Goal: Find specific page/section: Find specific page/section

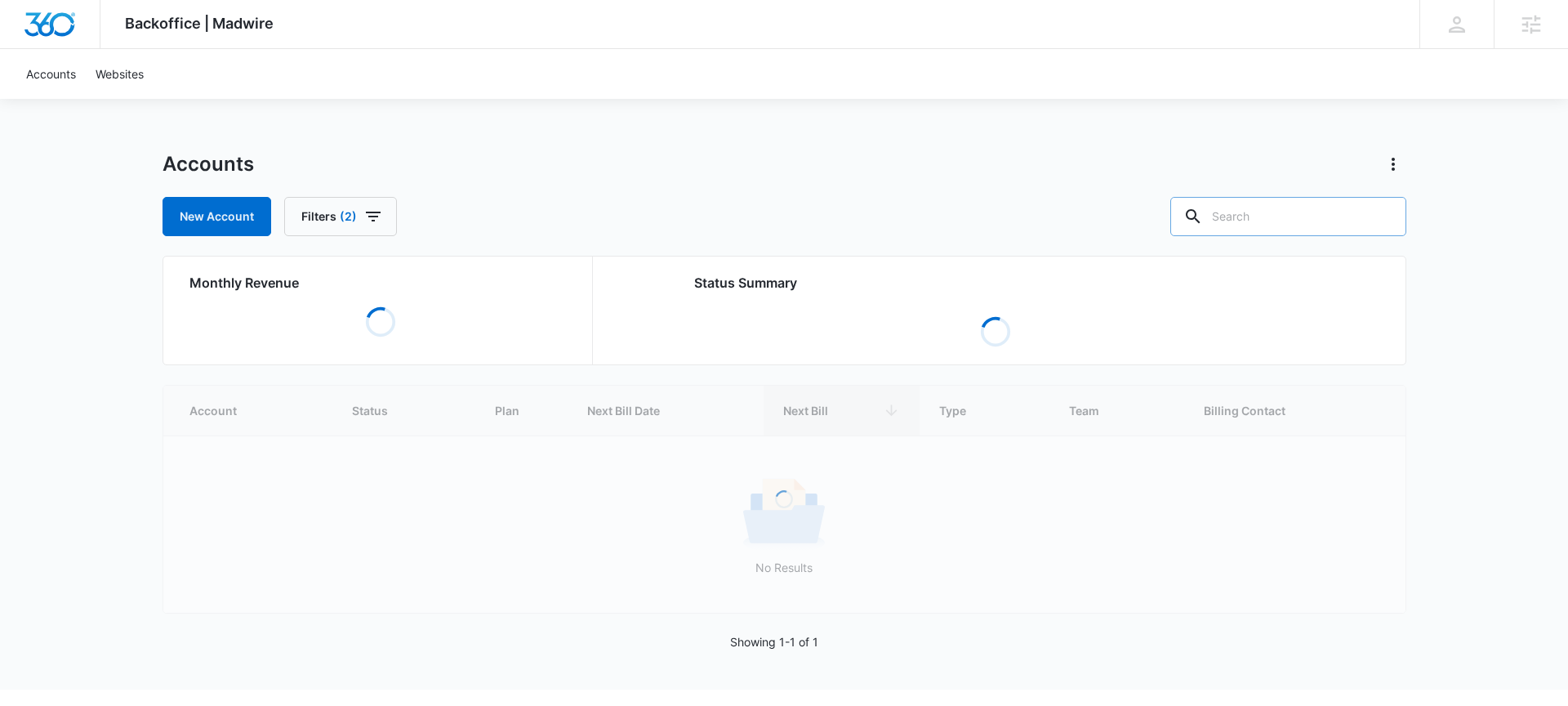
click at [1271, 221] on input "text" at bounding box center [1288, 216] width 236 height 39
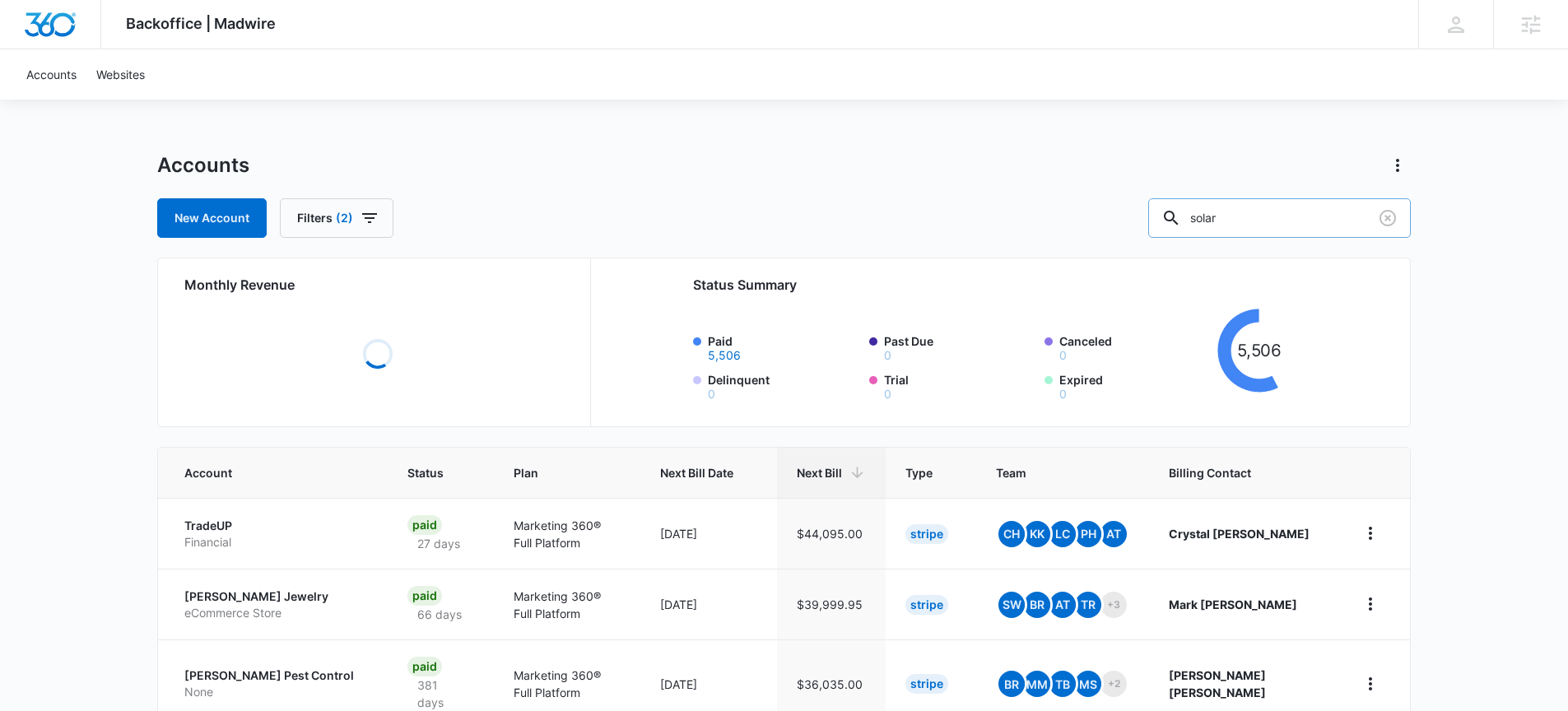
type input "solar"
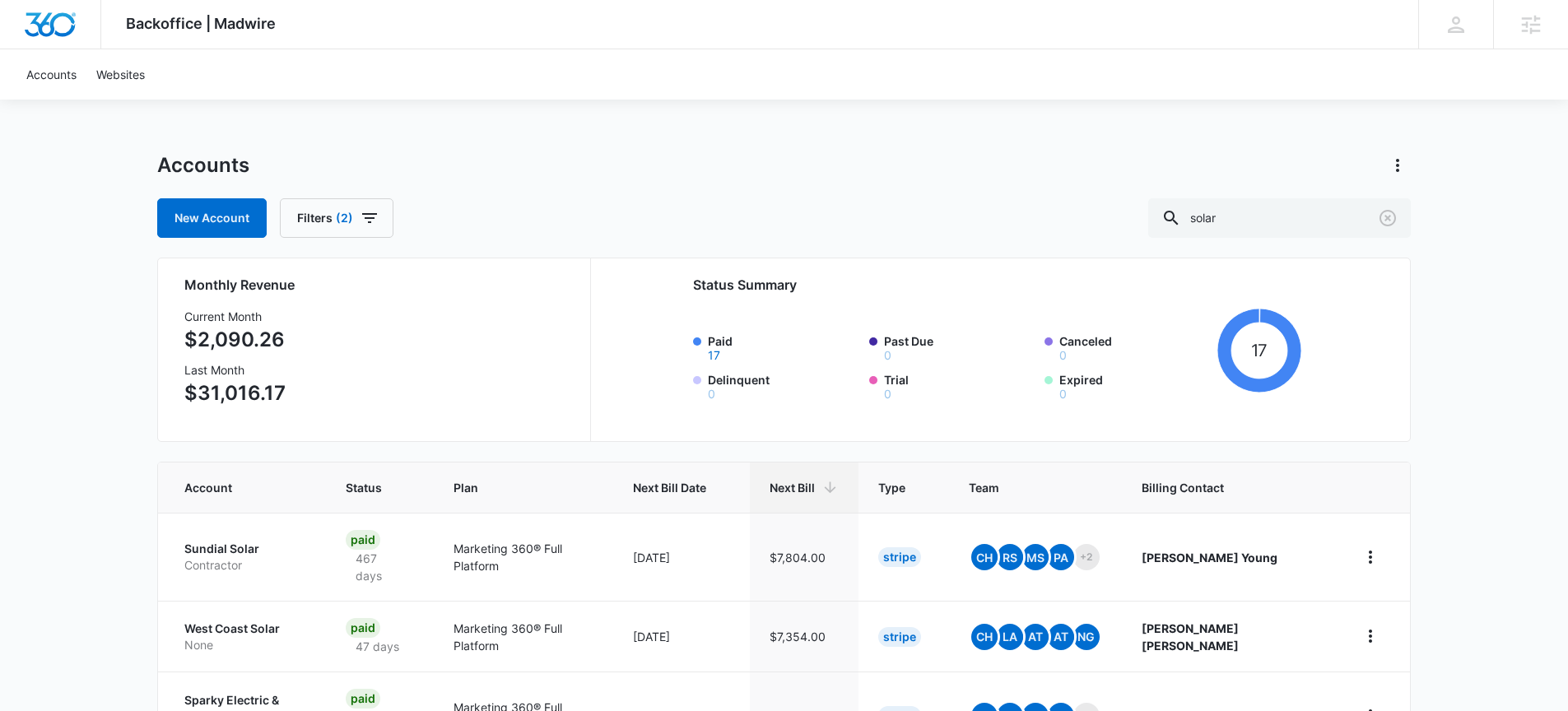
click at [50, 275] on div "Backoffice | Madwire Apps Settings DF Derek Fortier derek.fortier@madwire.com M…" at bounding box center [784, 719] width 1568 height 1439
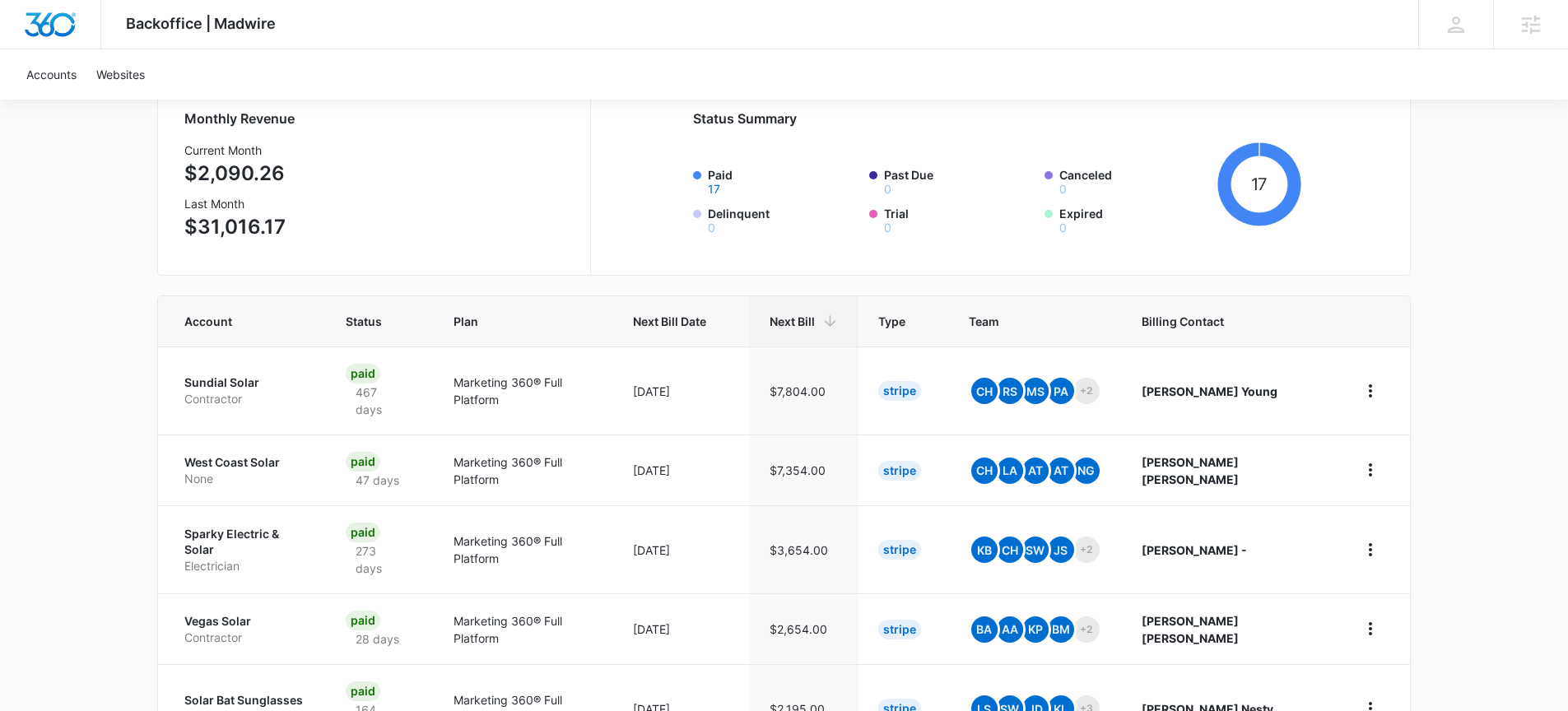
scroll to position [167, 0]
click at [244, 374] on p "Sundial Solar" at bounding box center [245, 382] width 122 height 17
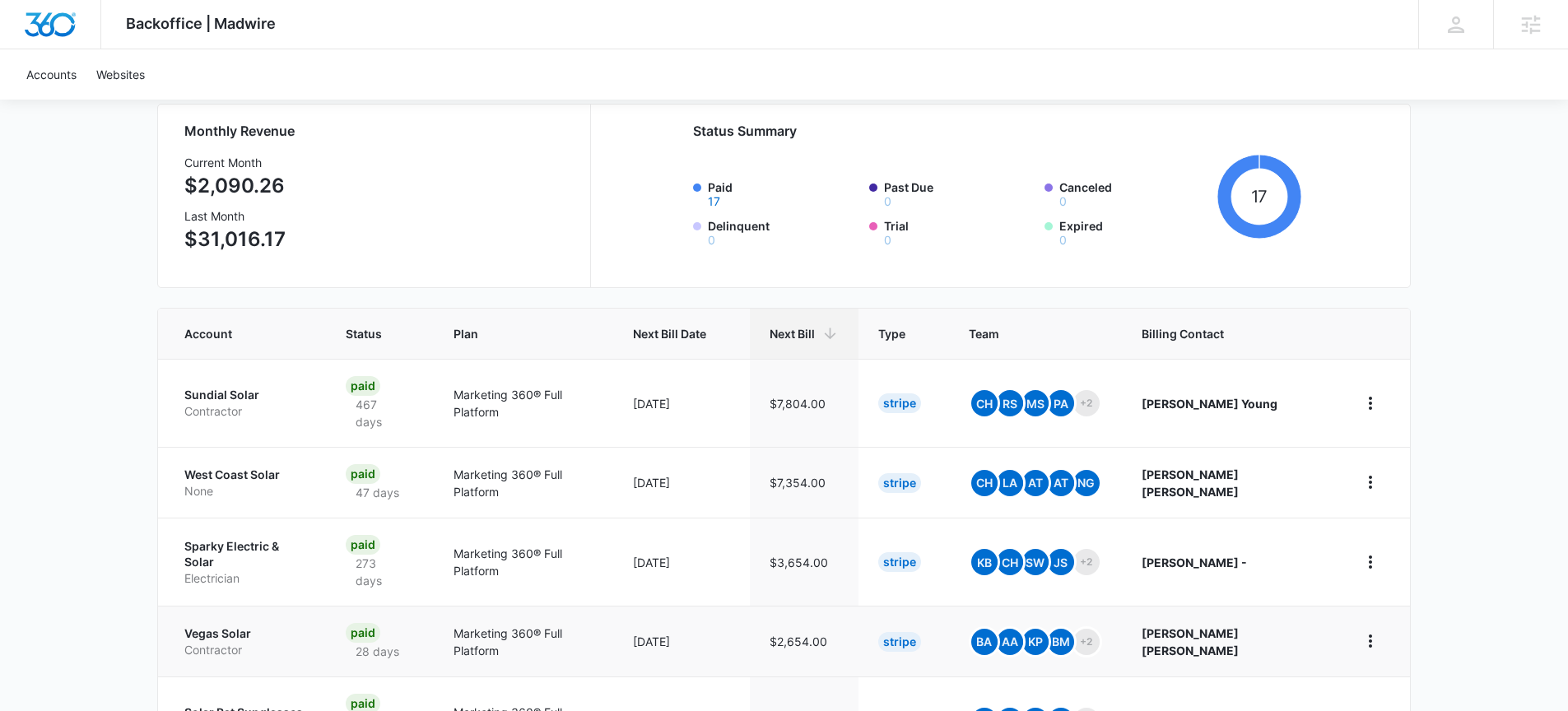
scroll to position [336, 0]
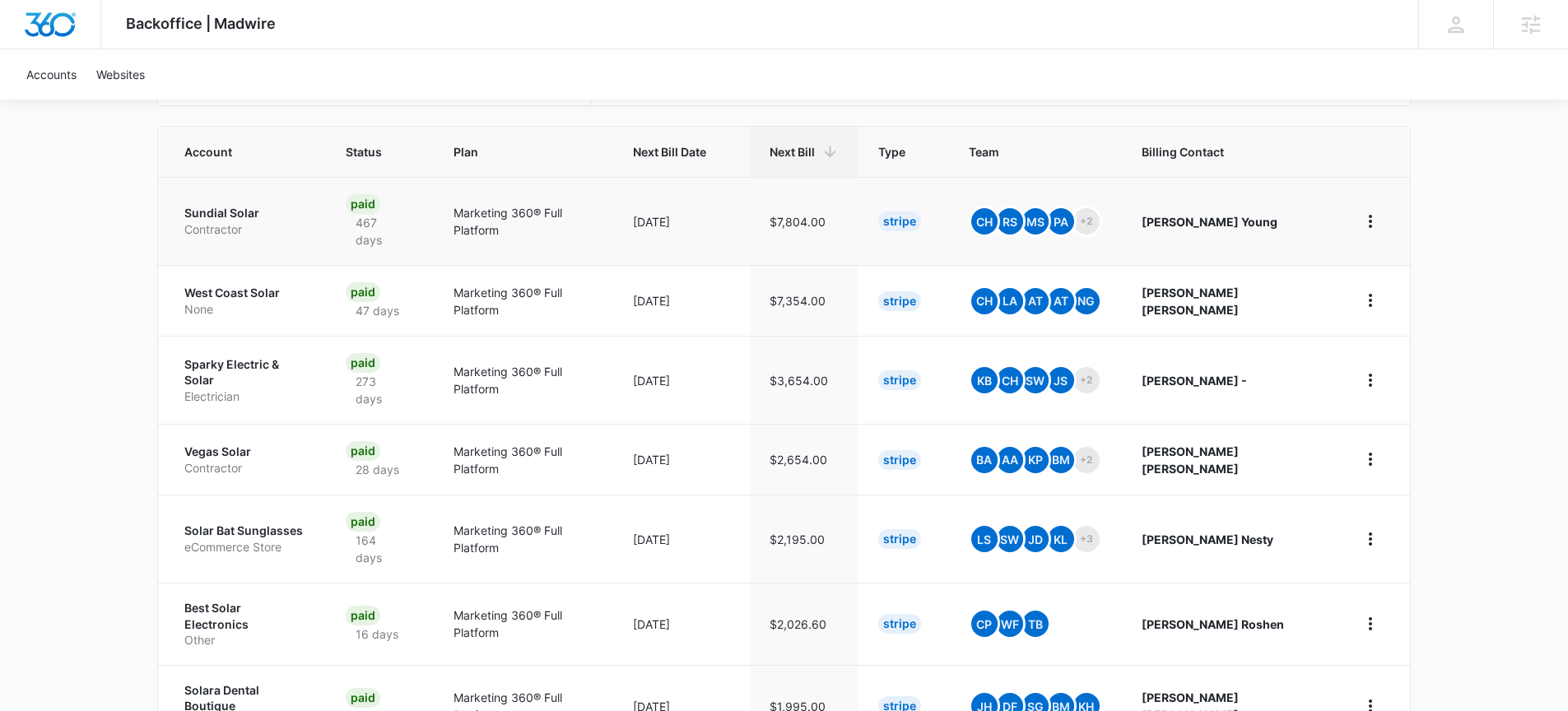
click at [241, 206] on p "Sundial Solar" at bounding box center [245, 213] width 122 height 17
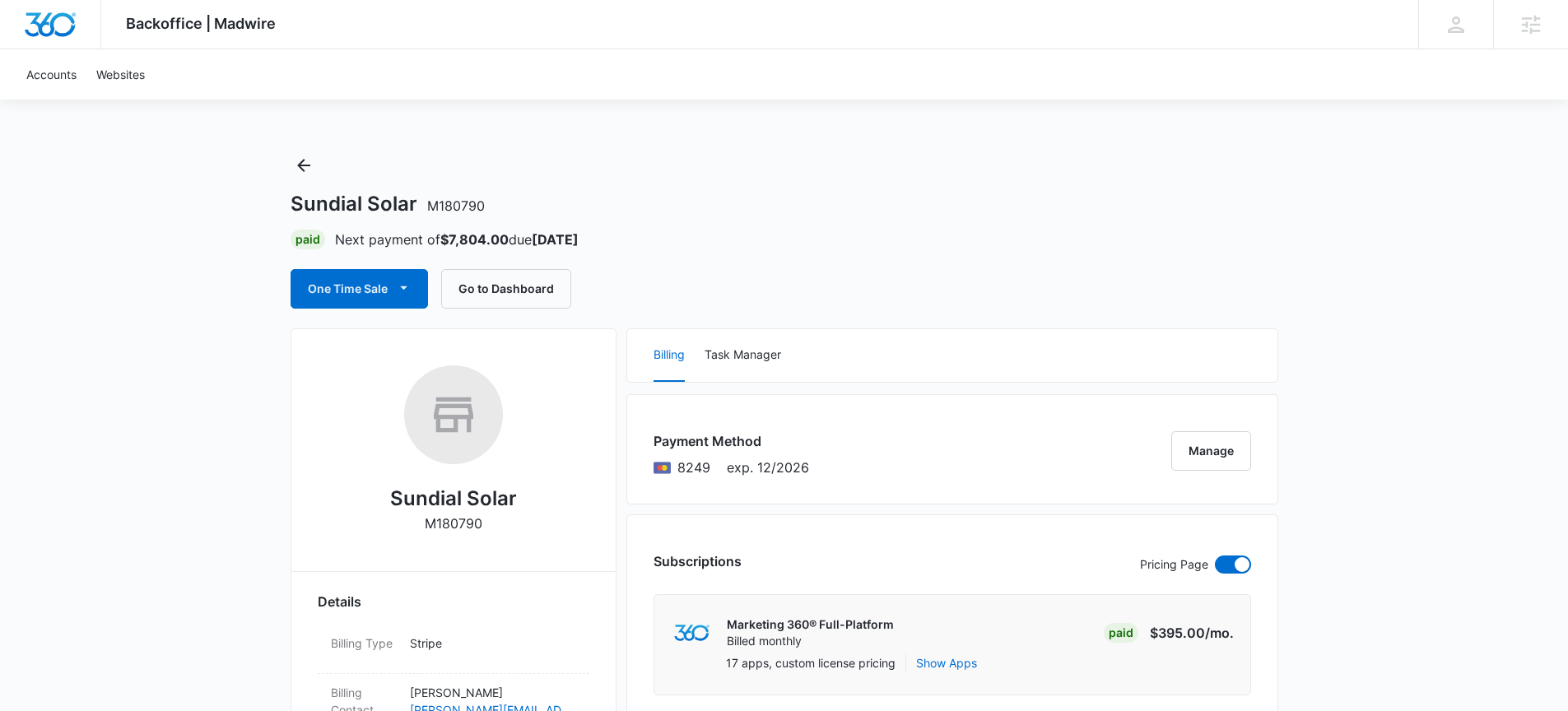
click at [381, 209] on h1 "Sundial Solar M180790" at bounding box center [387, 204] width 194 height 25
click at [406, 201] on h1 "Sundial Solar M180790" at bounding box center [387, 204] width 194 height 25
drag, startPoint x: 415, startPoint y: 203, endPoint x: 288, endPoint y: 197, distance: 127.1
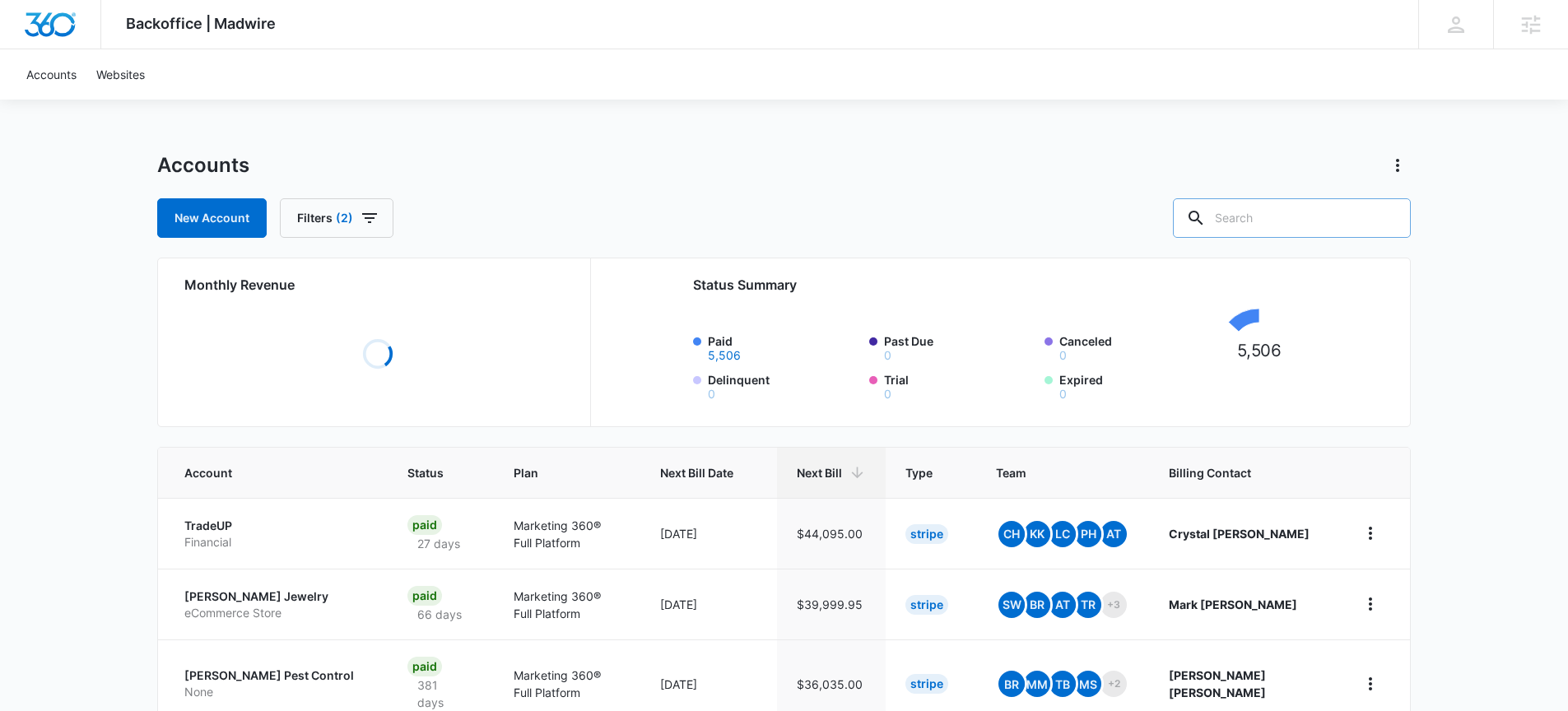
click at [1294, 208] on input "text" at bounding box center [1292, 218] width 238 height 40
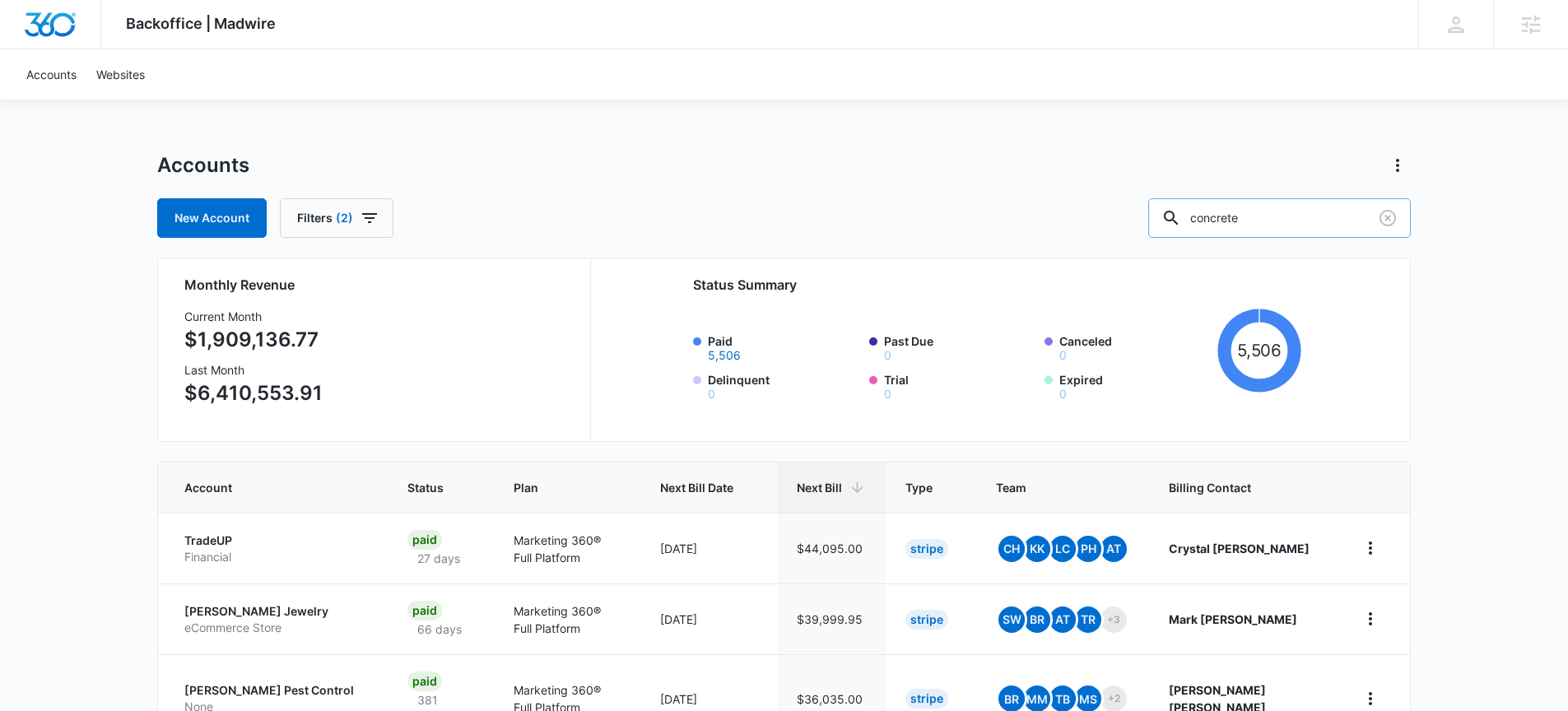
type input "concrete"
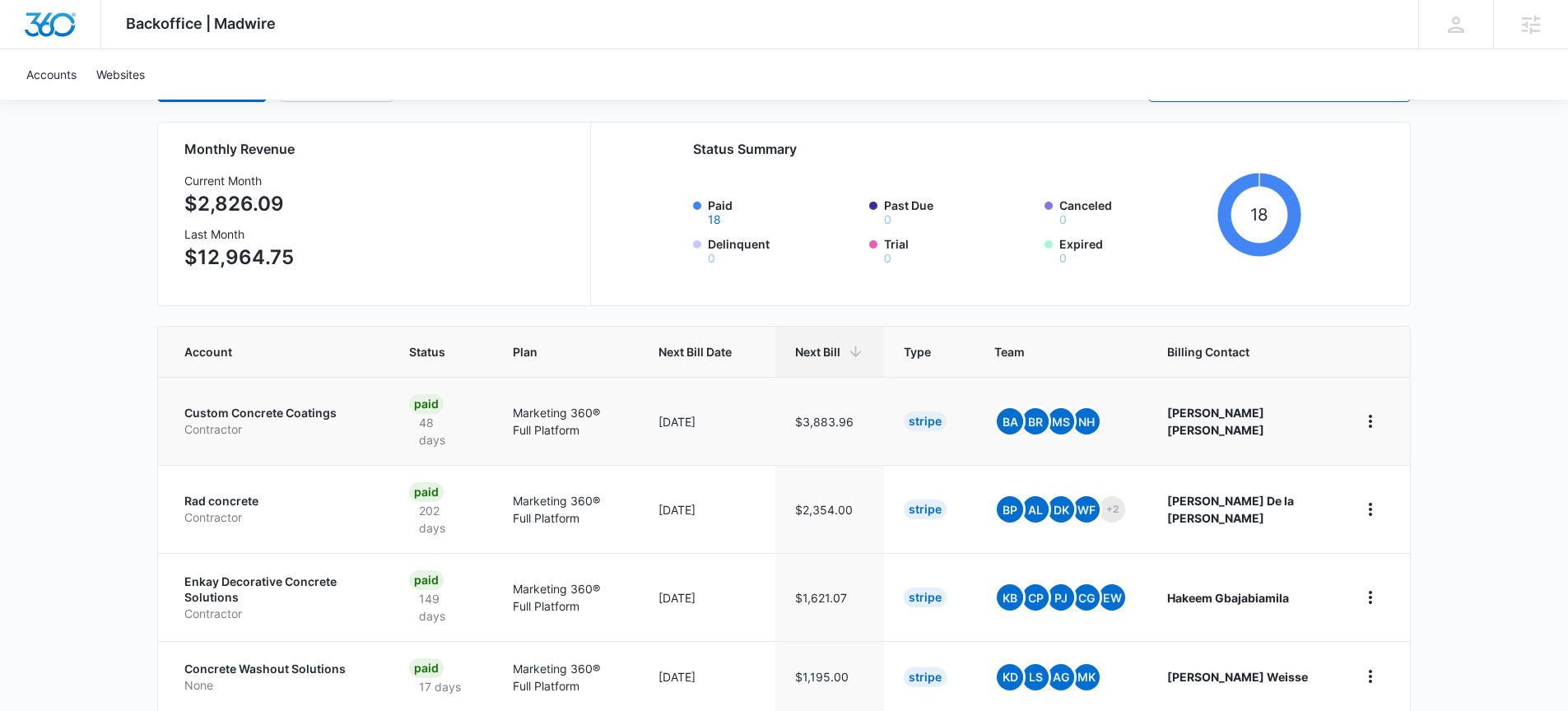
scroll to position [137, 0]
click at [257, 492] on p "Rad concrete" at bounding box center [277, 501] width 186 height 17
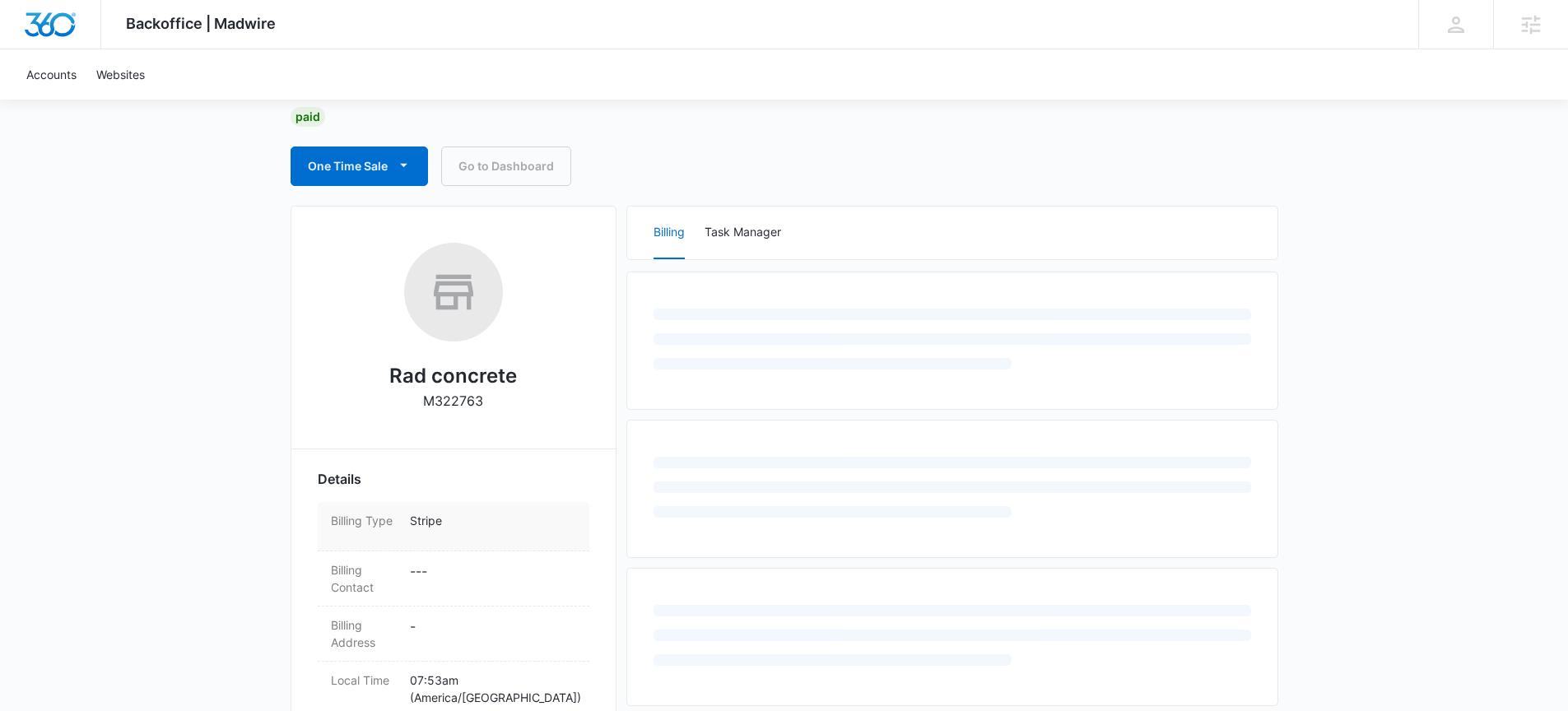
scroll to position [306, 0]
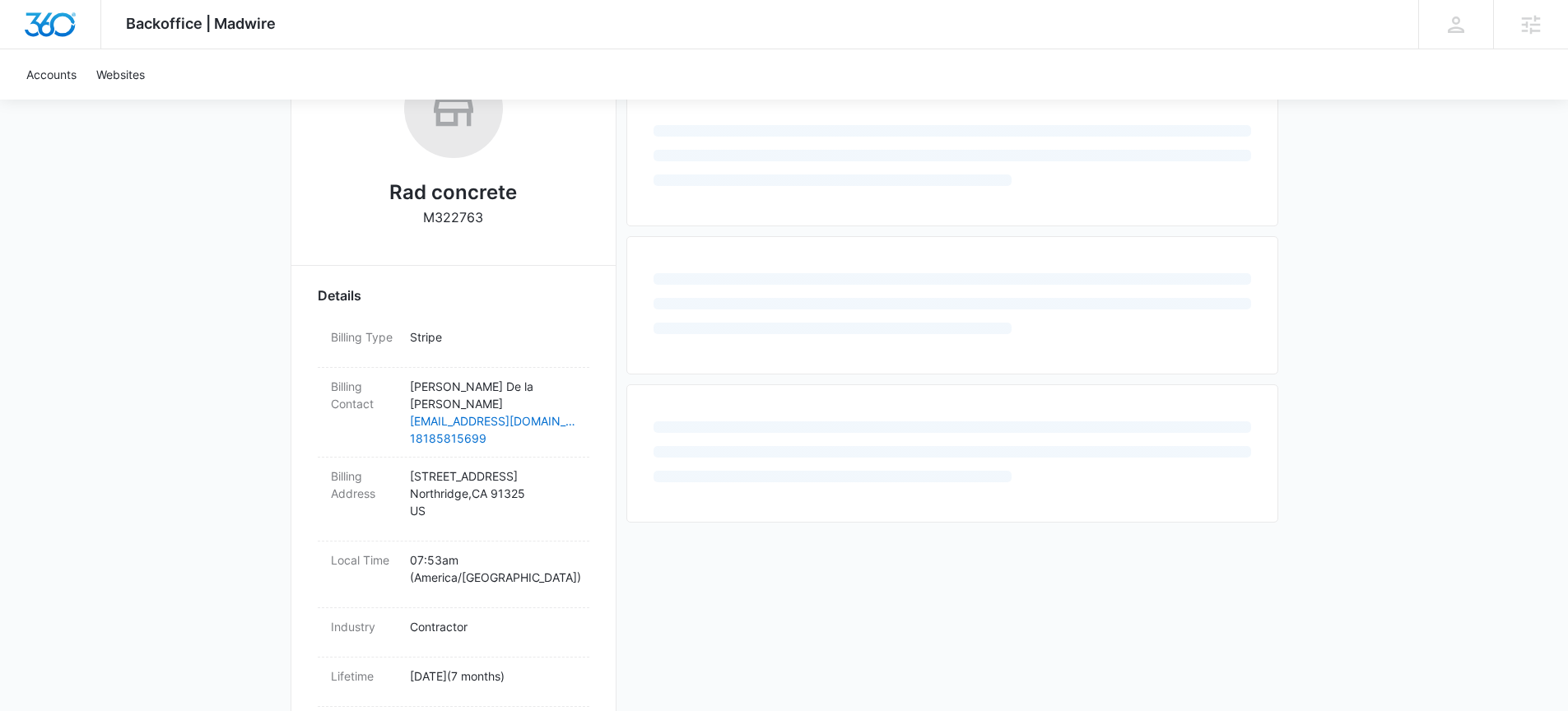
click at [439, 186] on h2 "Rad concrete" at bounding box center [453, 193] width 128 height 29
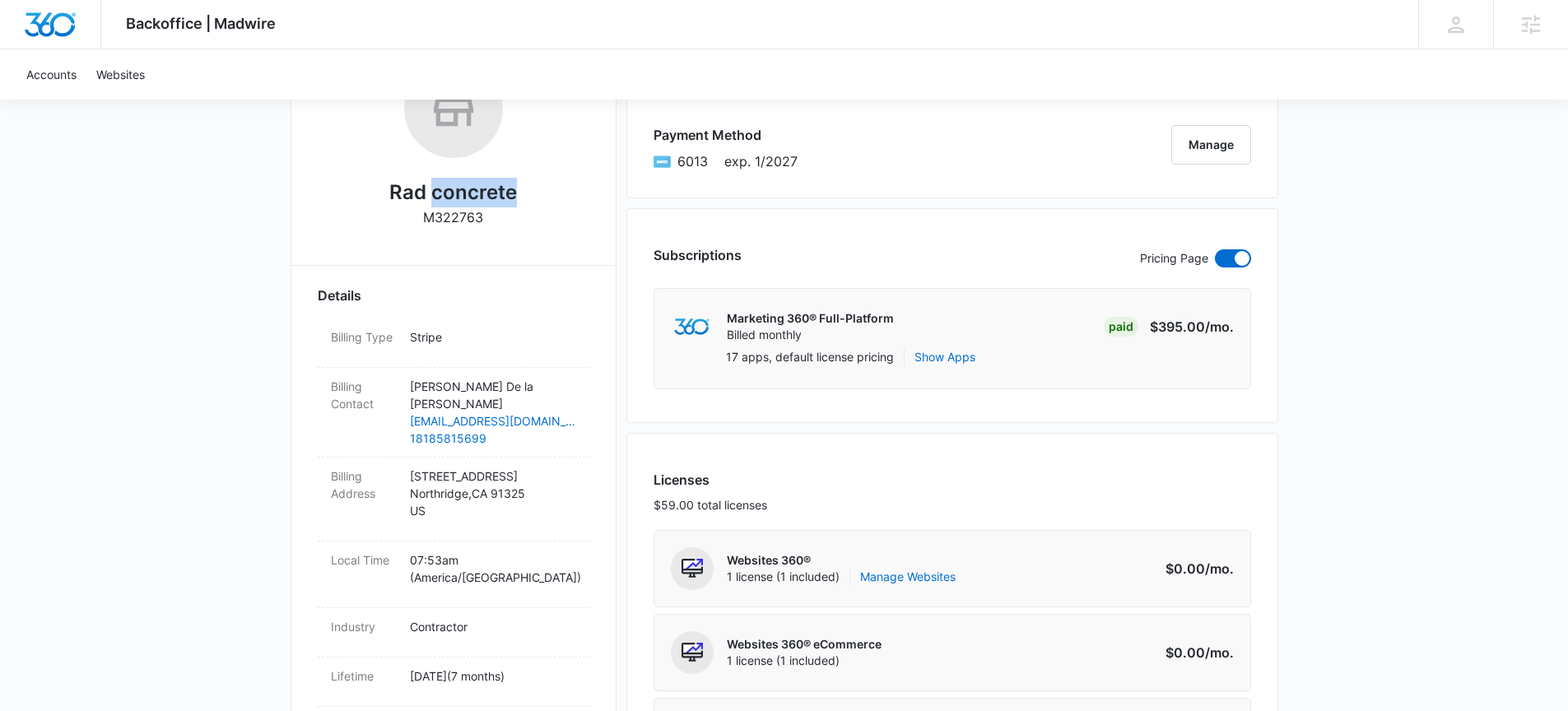
click at [439, 186] on h2 "Rad concrete" at bounding box center [453, 193] width 128 height 29
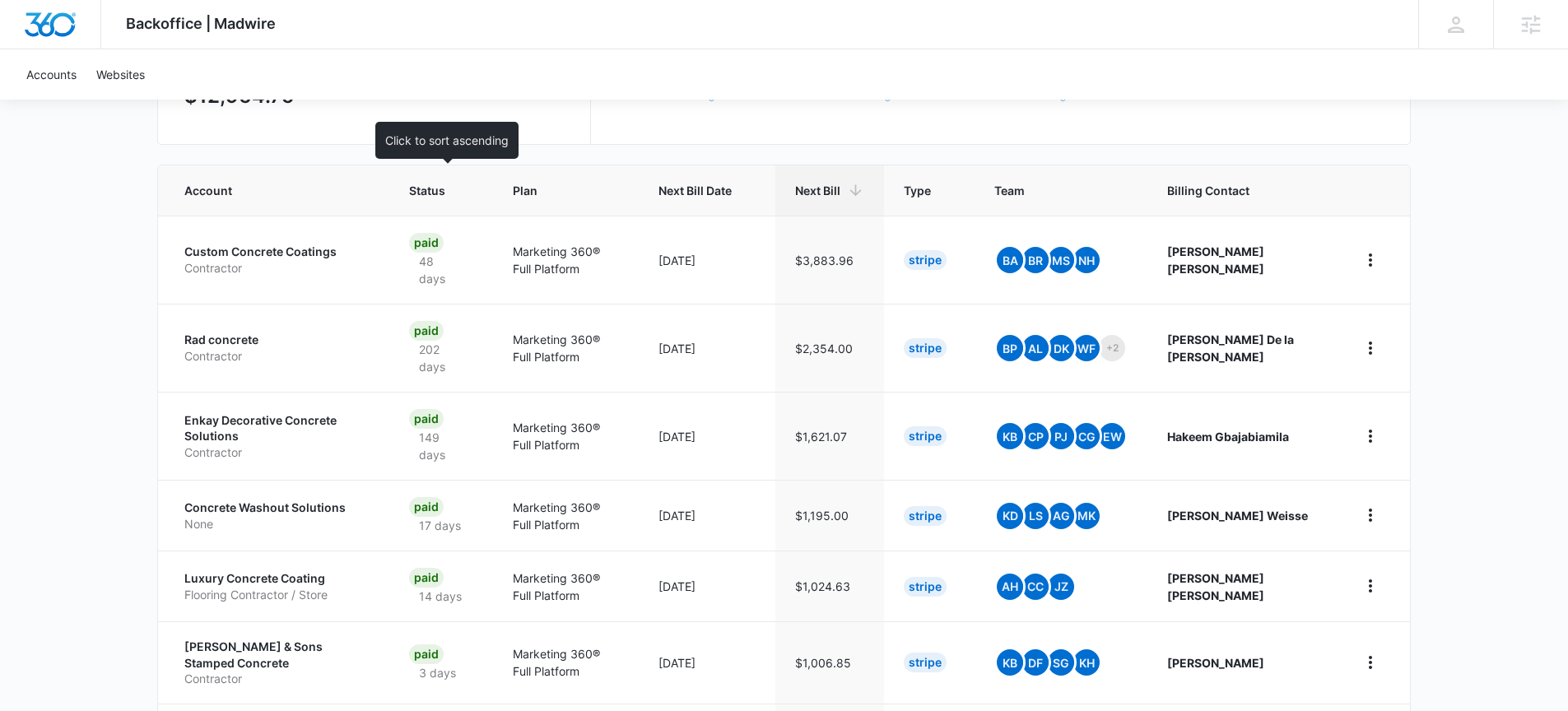
scroll to position [299, 0]
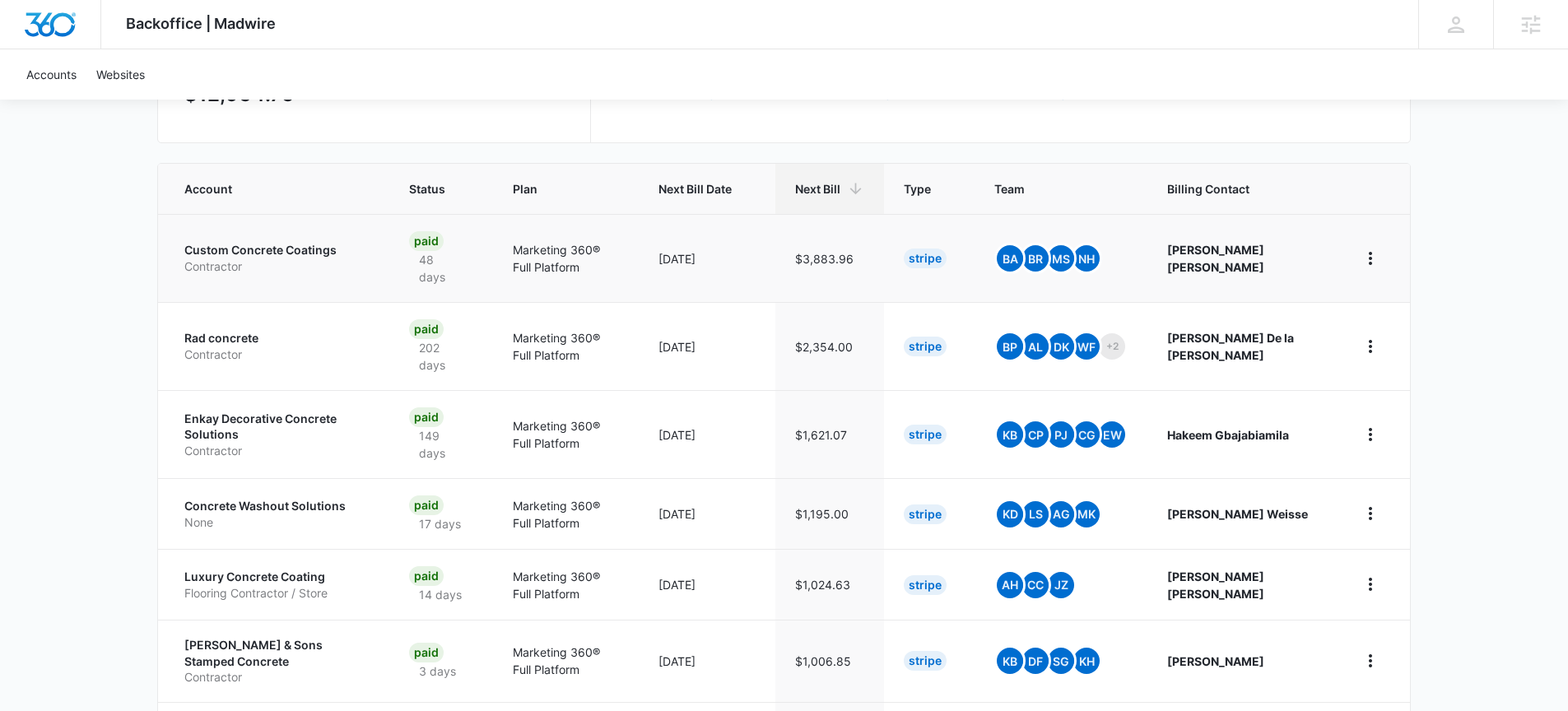
click at [287, 249] on p "Custom Concrete Coatings" at bounding box center [277, 250] width 186 height 17
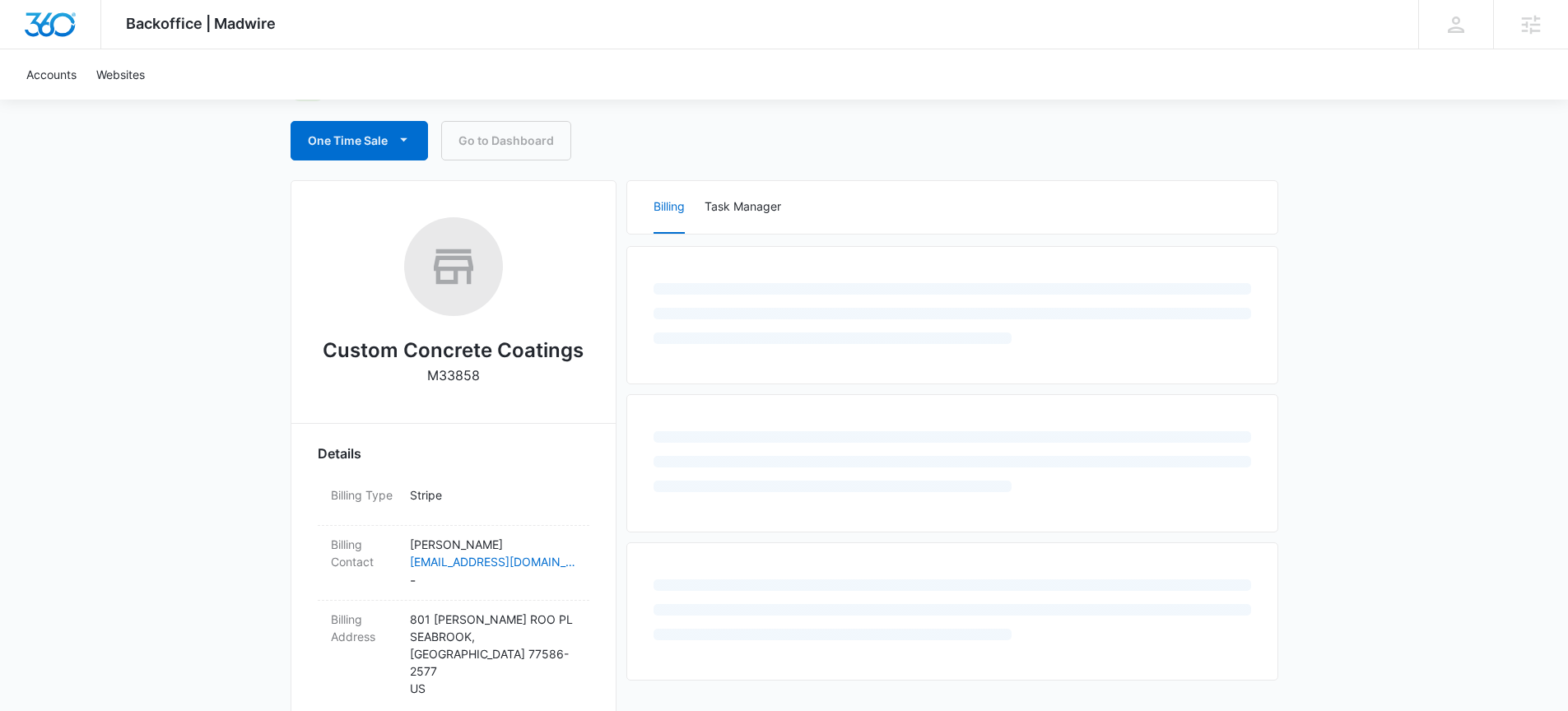
scroll to position [284, 0]
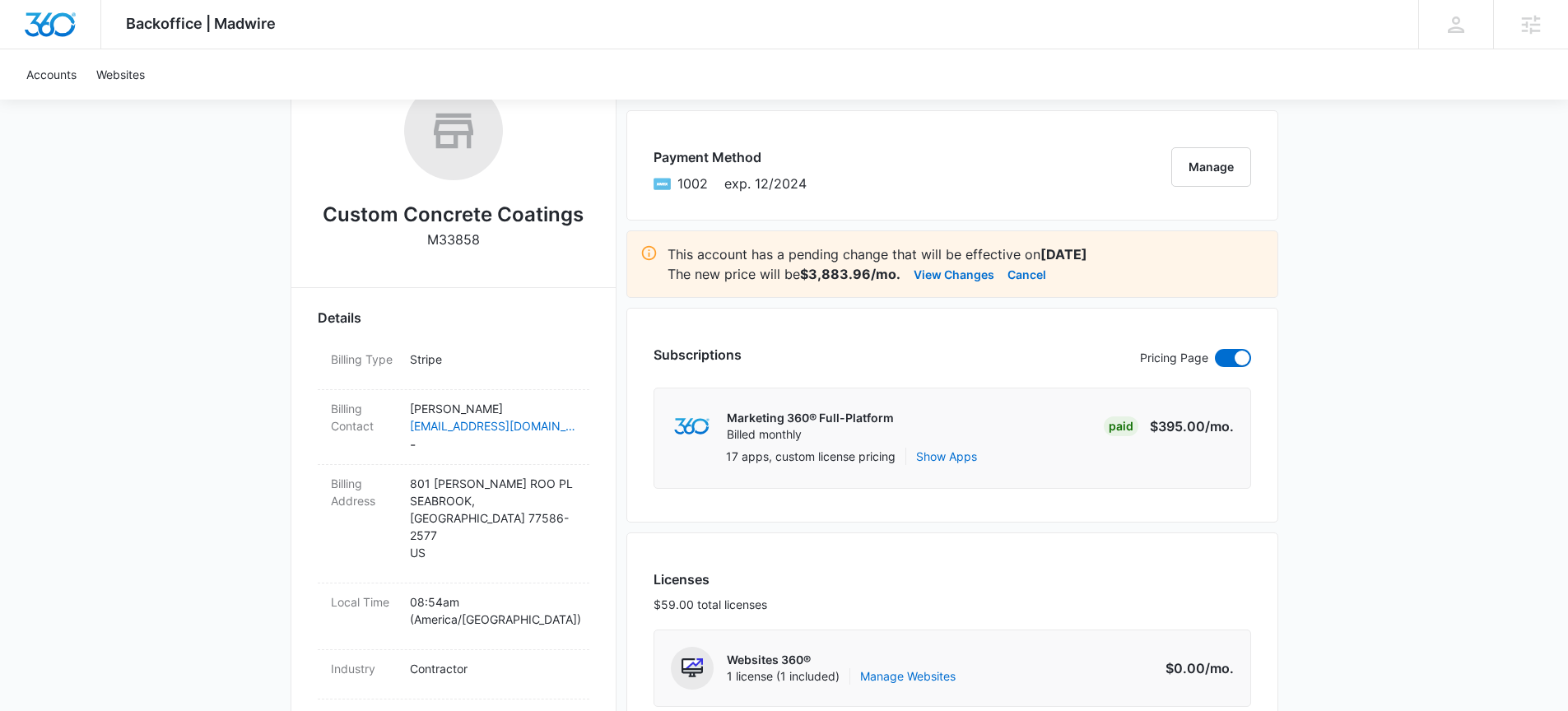
click at [433, 221] on h2 "Custom Concrete Coatings" at bounding box center [453, 215] width 261 height 29
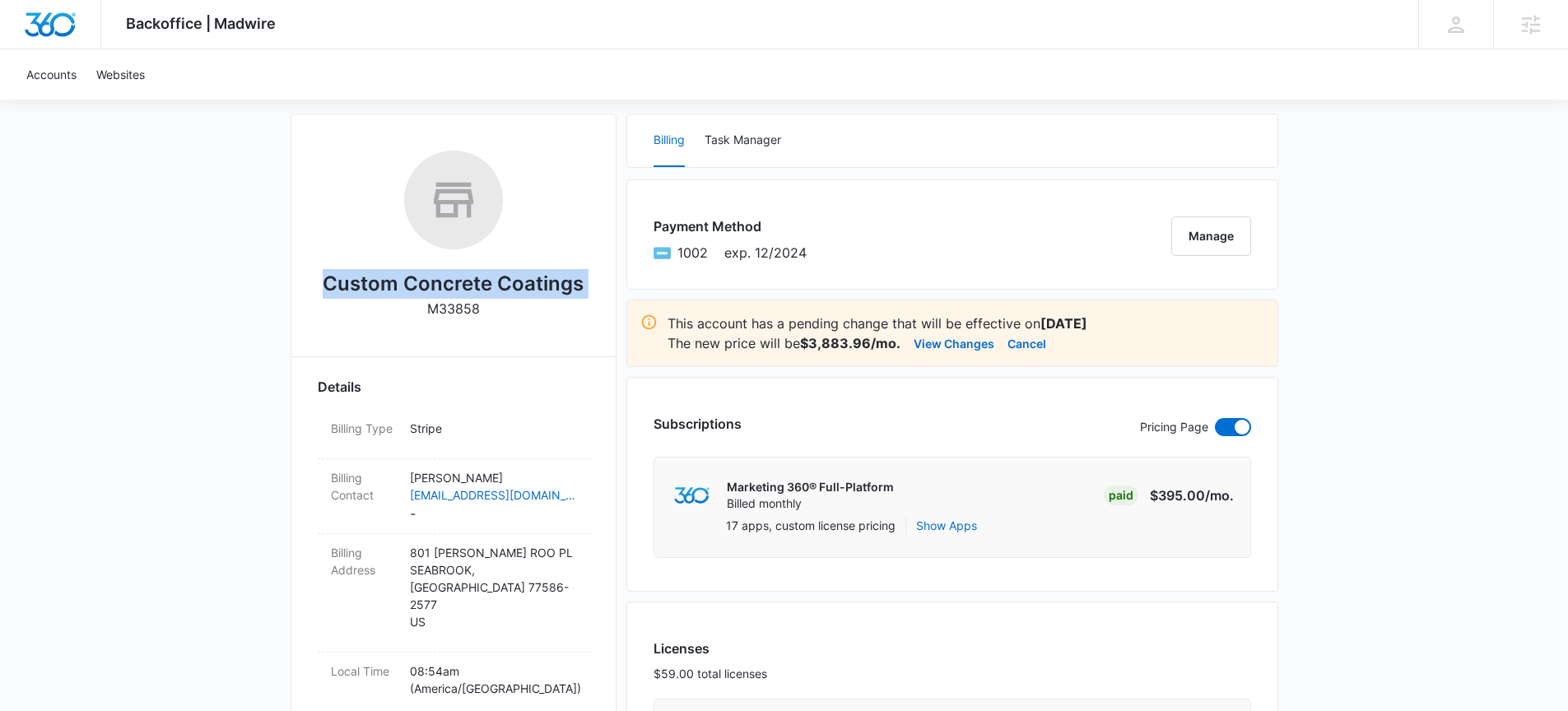
scroll to position [0, 0]
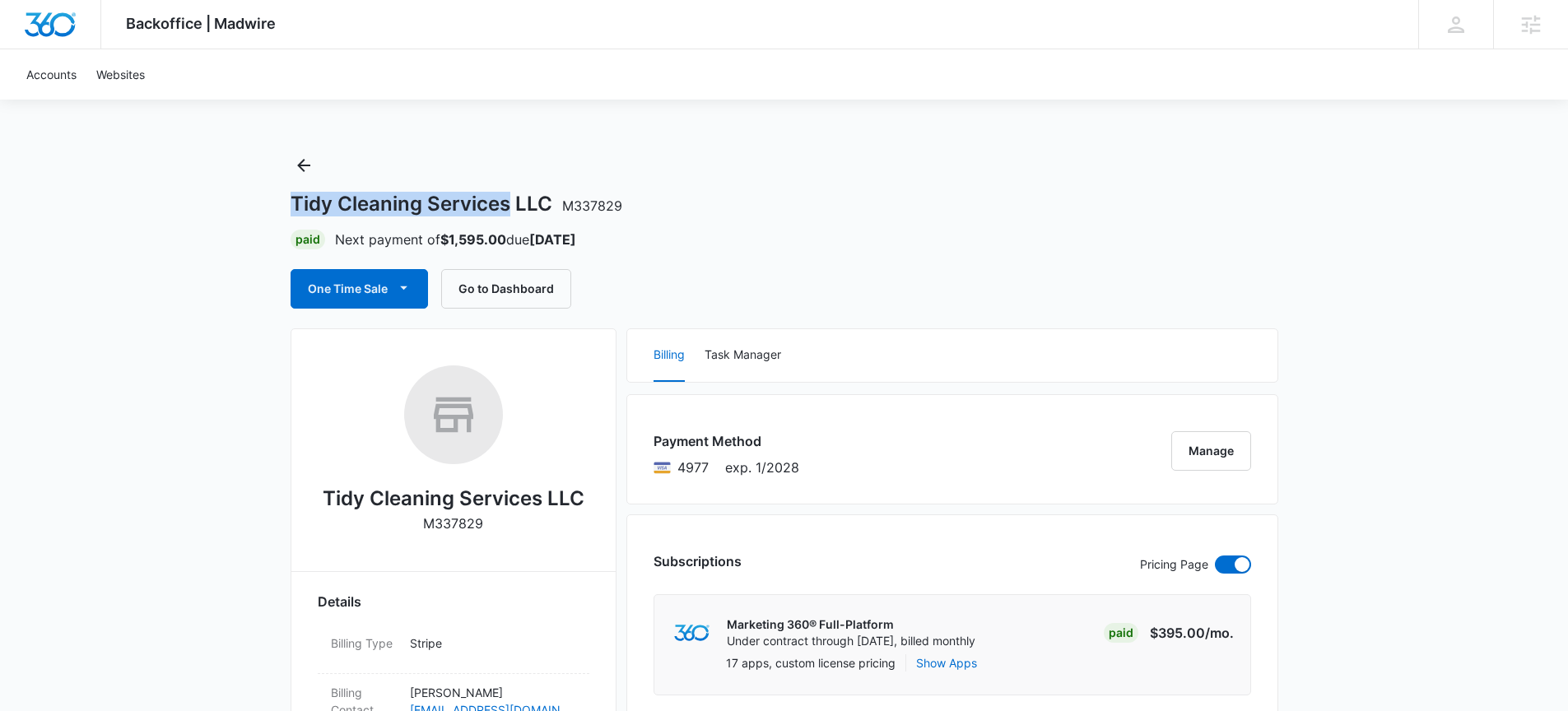
drag, startPoint x: 511, startPoint y: 203, endPoint x: 292, endPoint y: 200, distance: 219.0
click at [292, 200] on h1 "Tidy Cleaning Services LLC M337829" at bounding box center [456, 204] width 332 height 25
copy h1 "Tidy Cleaning Services"
drag, startPoint x: 423, startPoint y: 198, endPoint x: 461, endPoint y: 128, distance: 79.6
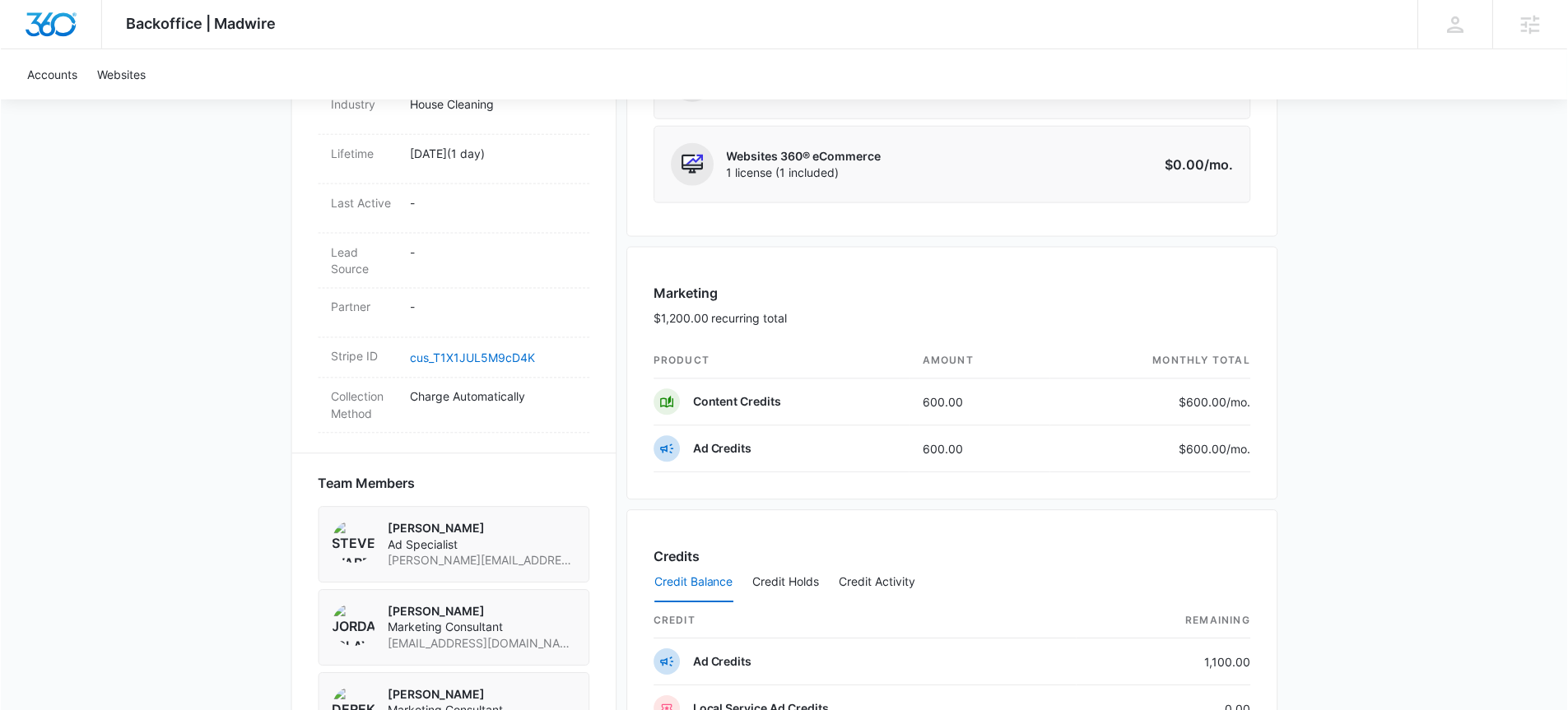
scroll to position [1080, 0]
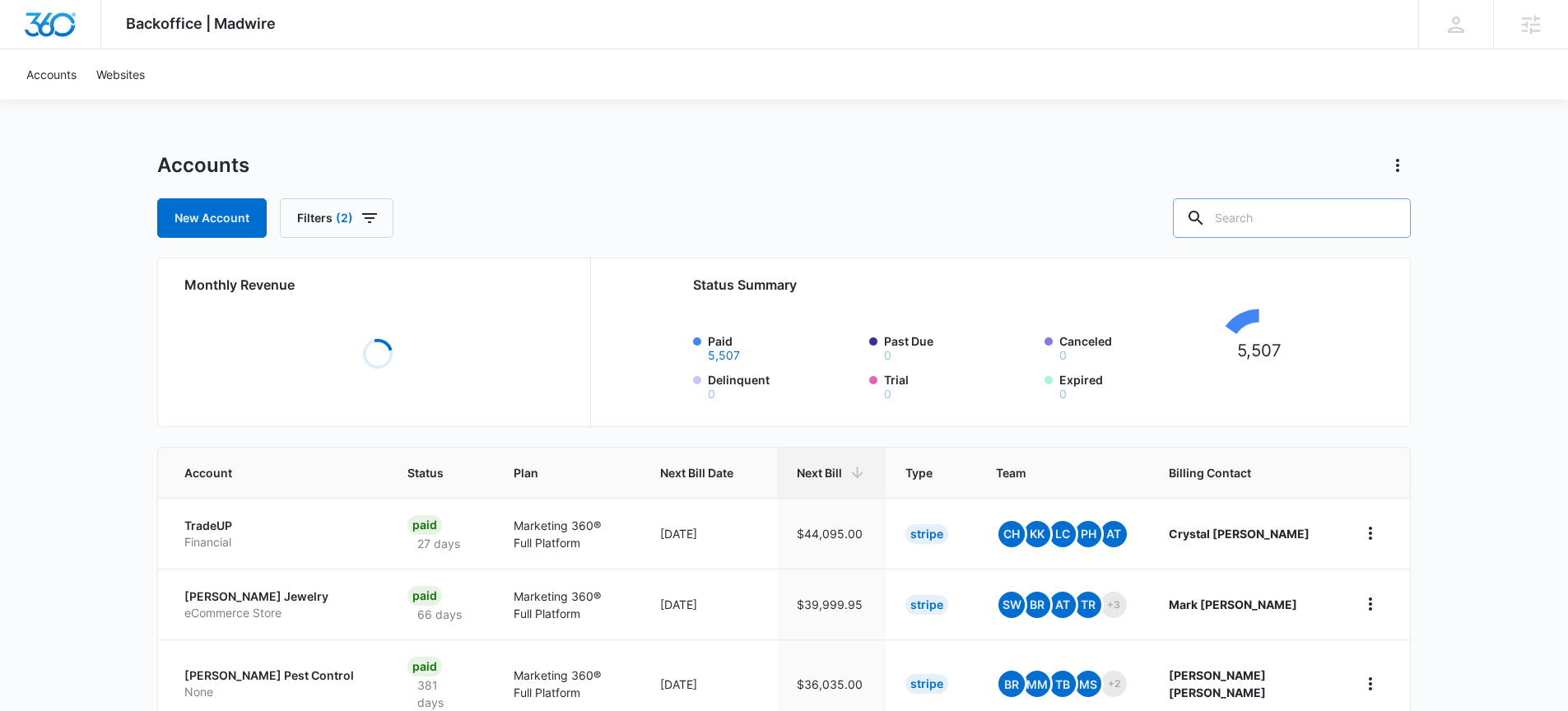
click at [1315, 220] on input "text" at bounding box center [1292, 218] width 238 height 40
type input "earth"
